Goal: Find specific page/section: Find specific page/section

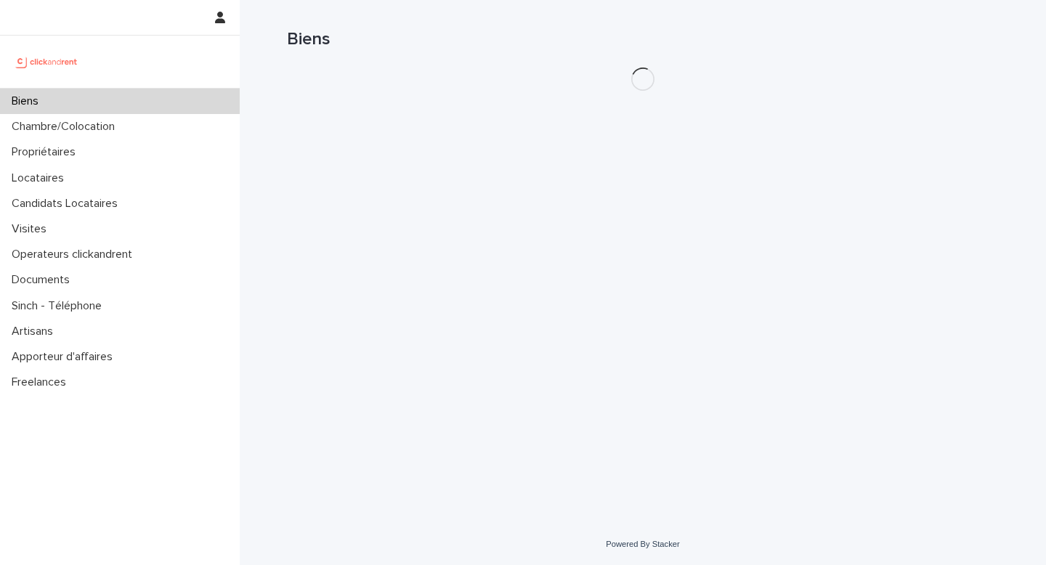
click at [62, 101] on div "Biens" at bounding box center [120, 101] width 240 height 25
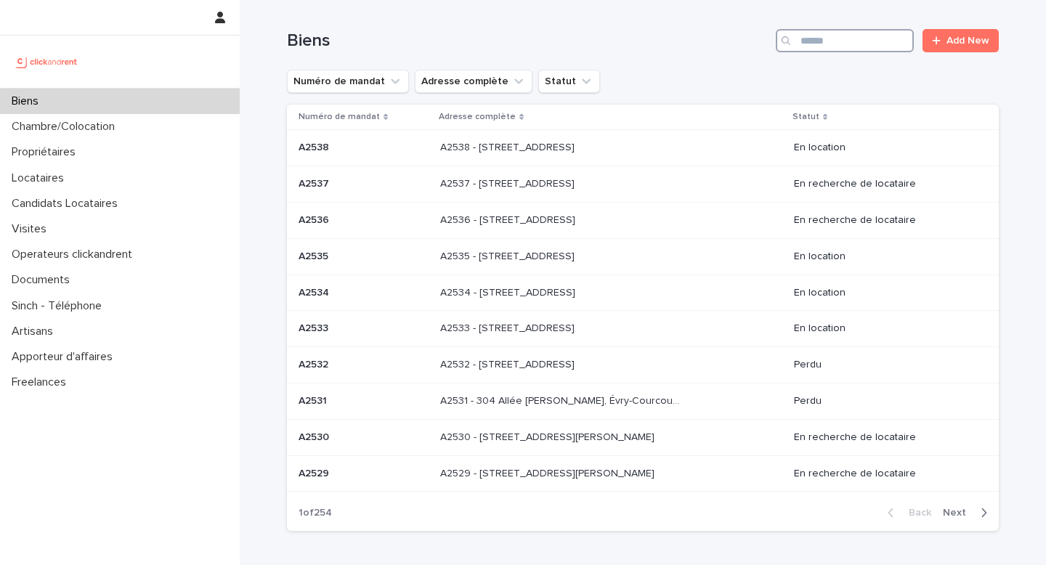
click at [859, 41] on input "Search" at bounding box center [845, 40] width 138 height 23
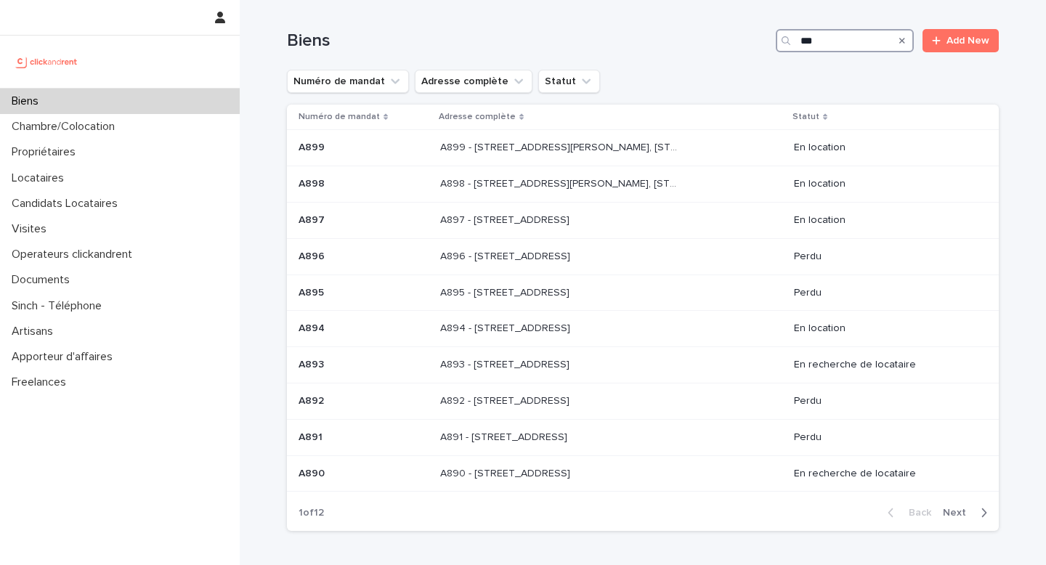
type input "****"
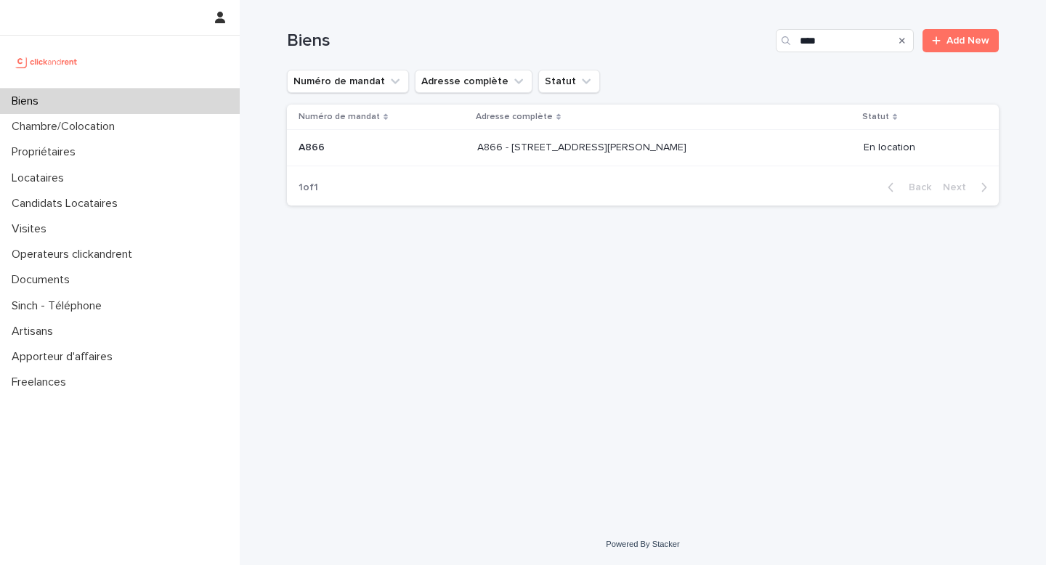
click at [330, 150] on p at bounding box center [381, 148] width 167 height 12
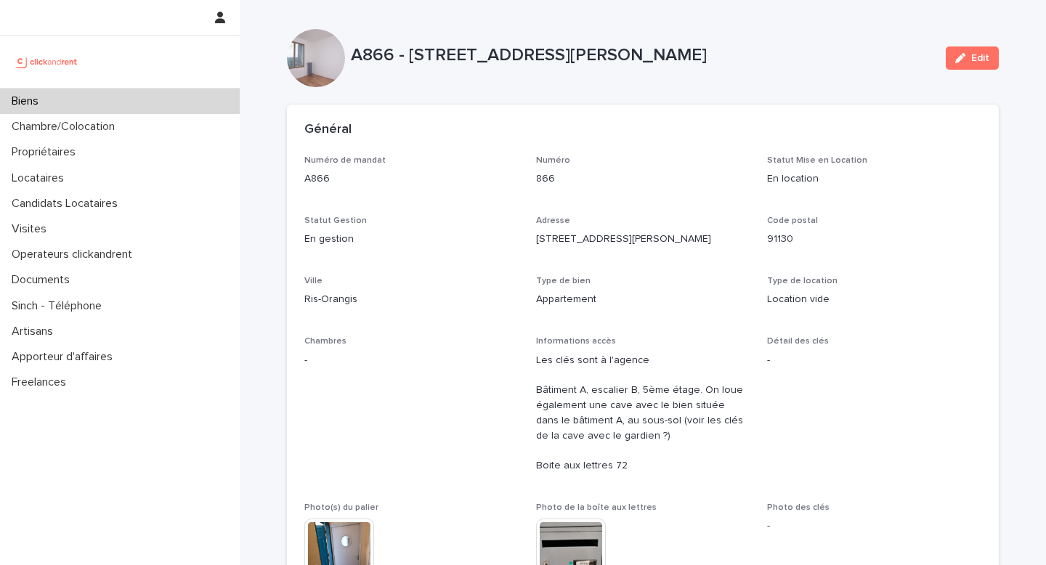
click at [418, 139] on div "Général" at bounding box center [643, 130] width 712 height 51
click at [78, 175] on div "Locataires" at bounding box center [120, 178] width 240 height 25
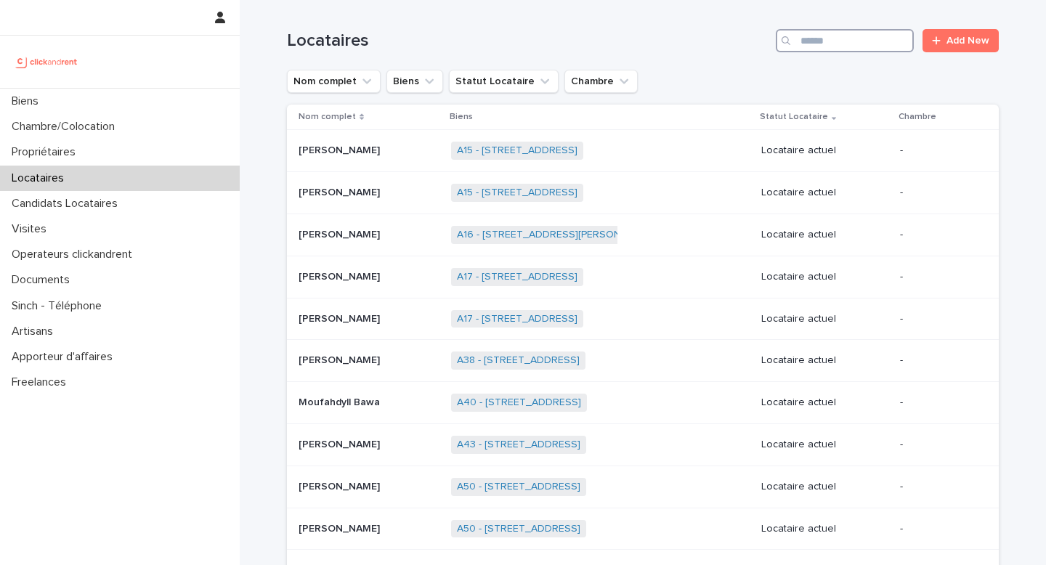
click at [839, 37] on input "Search" at bounding box center [845, 40] width 138 height 23
type input "****"
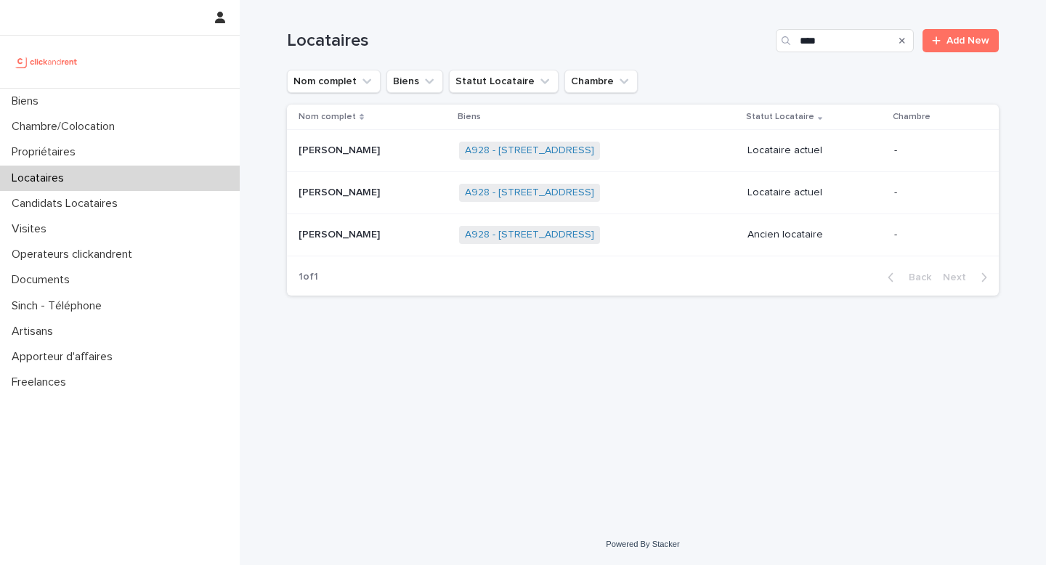
click at [490, 200] on span "A928 - [STREET_ADDRESS]" at bounding box center [529, 193] width 141 height 18
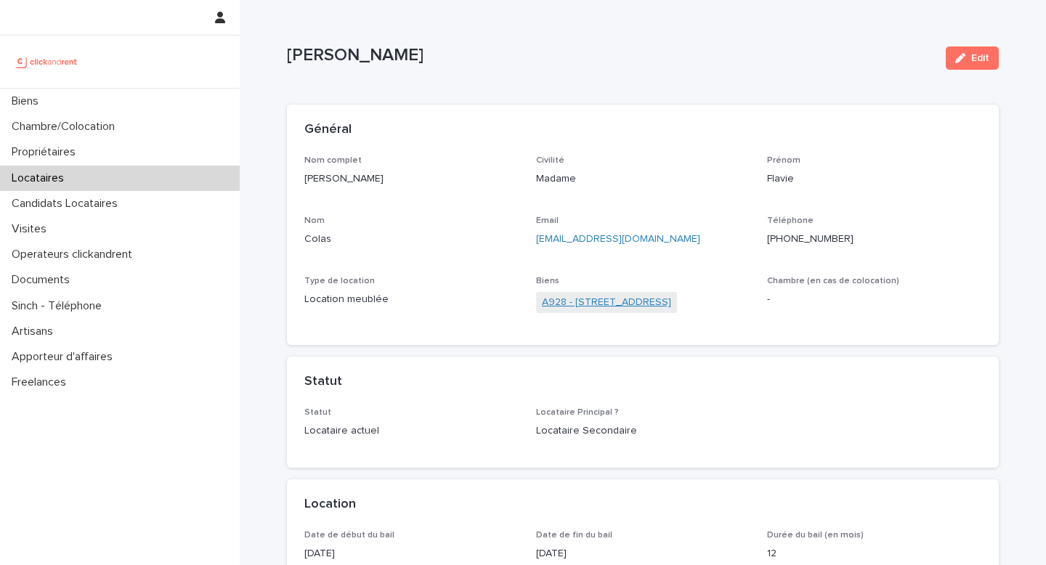
click at [587, 304] on link "A928 - [STREET_ADDRESS]" at bounding box center [606, 302] width 129 height 15
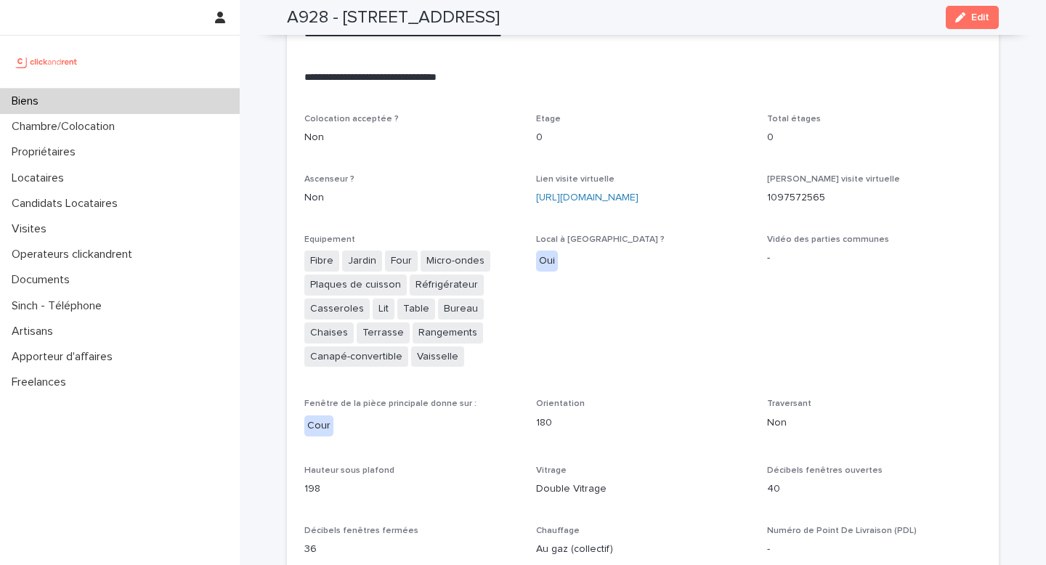
scroll to position [3032, 0]
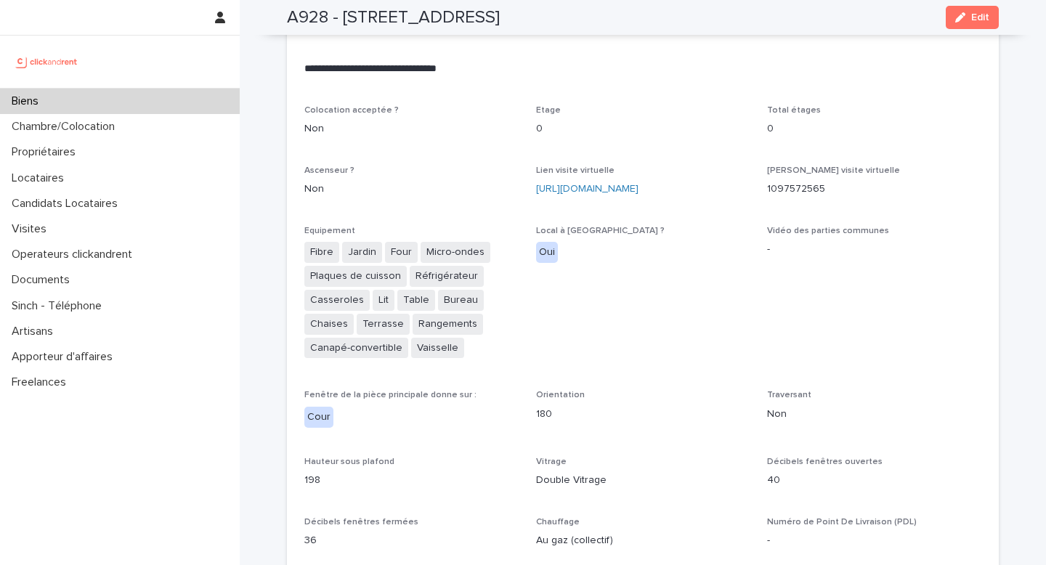
click at [655, 271] on div "Local à [GEOGRAPHIC_DATA] ? Oui" at bounding box center [643, 250] width 214 height 49
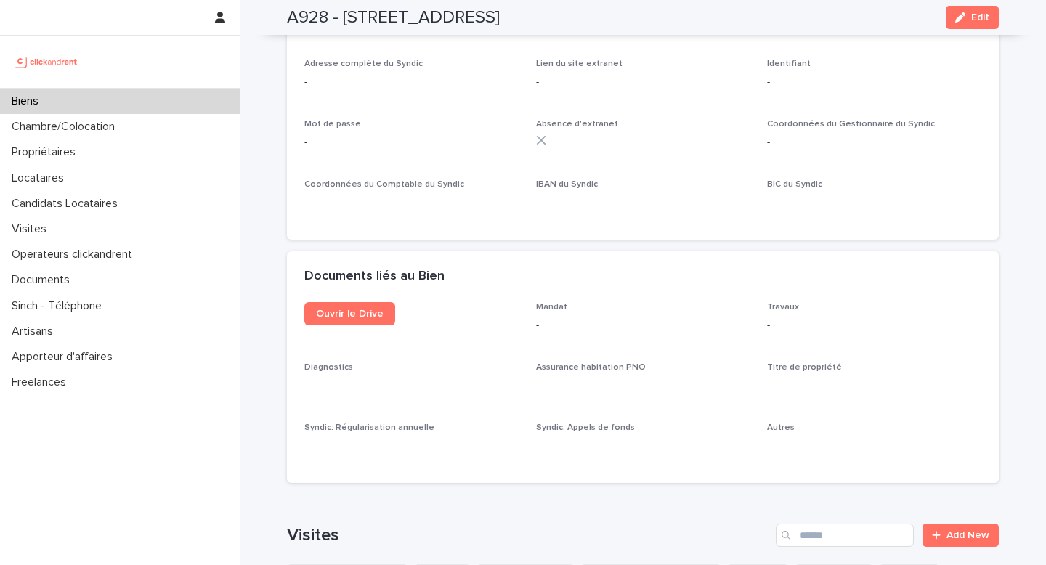
scroll to position [4989, 0]
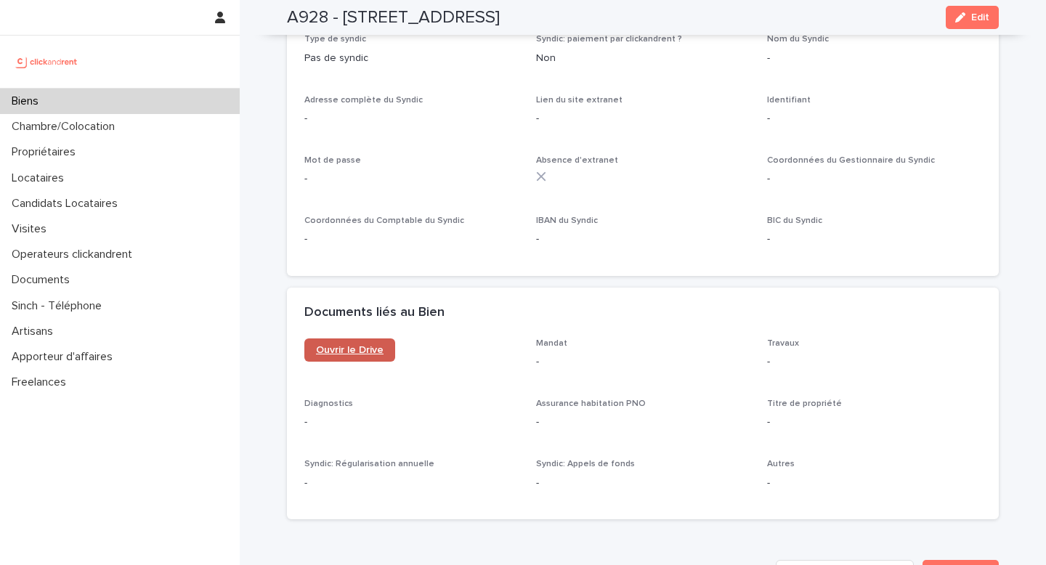
click at [353, 338] on link "Ouvrir le Drive" at bounding box center [349, 349] width 91 height 23
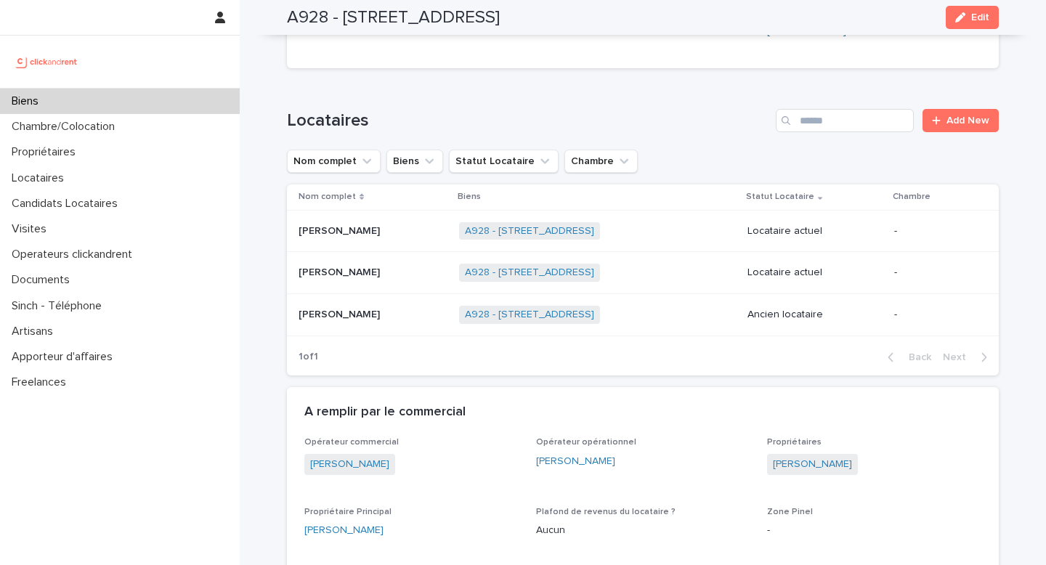
scroll to position [486, 0]
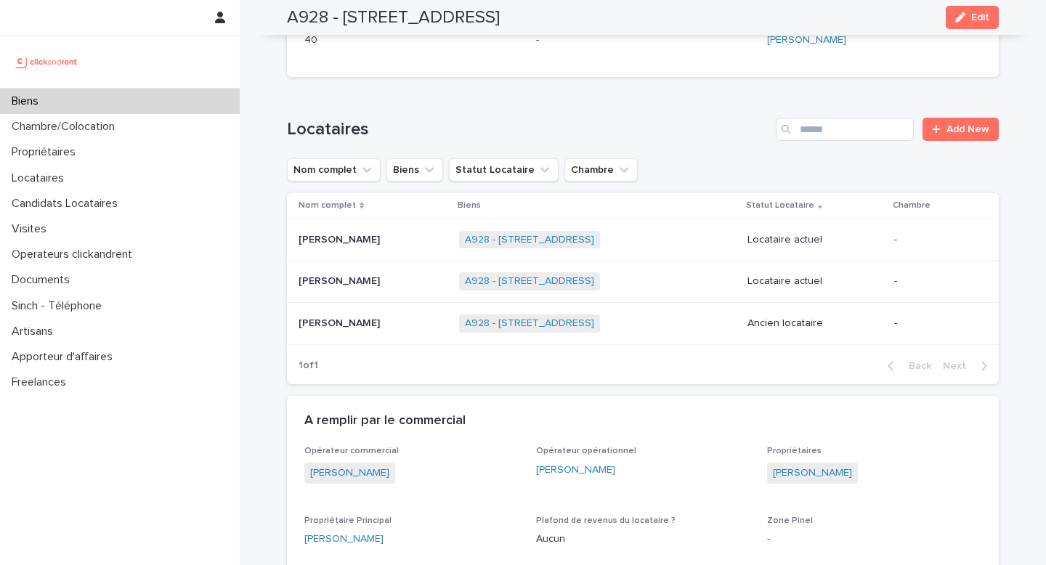
click at [328, 330] on p "[PERSON_NAME]" at bounding box center [340, 321] width 84 height 15
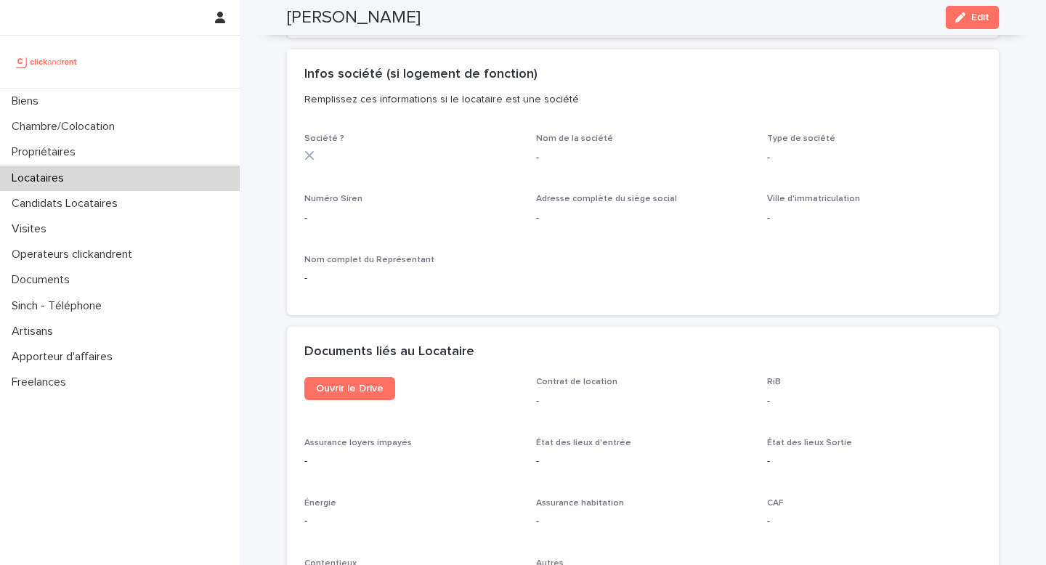
scroll to position [1354, 0]
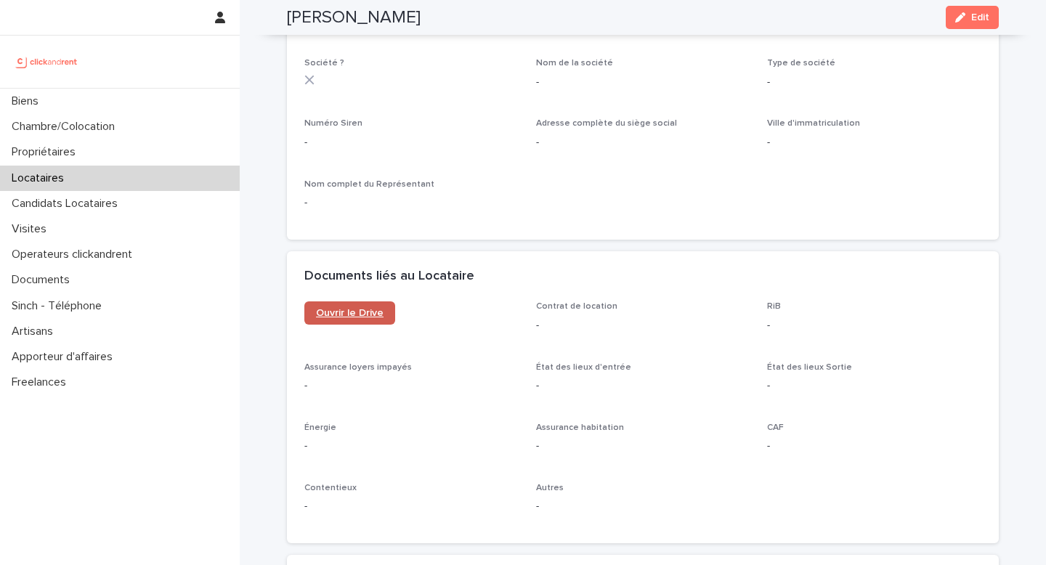
click at [354, 313] on span "Ouvrir le Drive" at bounding box center [350, 313] width 68 height 10
